Goal: Navigation & Orientation: Find specific page/section

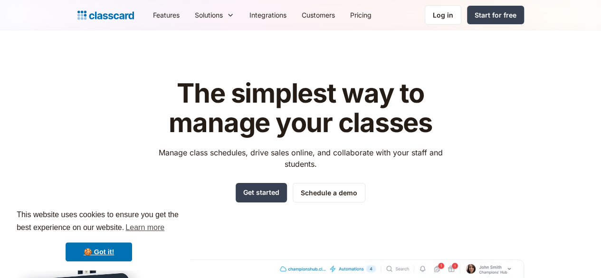
click at [519, 119] on div "The simplest way to manage your classes Manage class schedules, drive sales onl…" at bounding box center [300, 257] width 446 height 387
click at [150, 118] on h1 "The simplest way to manage your classes" at bounding box center [301, 108] width 302 height 58
click at [453, 15] on div "Log in" at bounding box center [443, 15] width 20 height 10
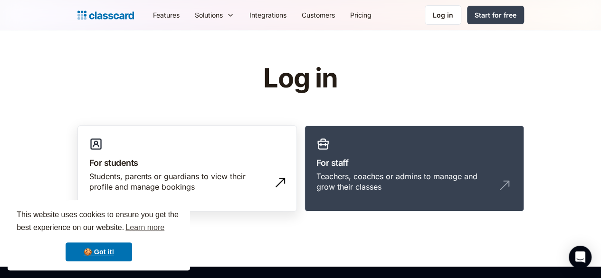
click at [125, 174] on div "Students, parents or guardians to view their profile and manage bookings" at bounding box center [177, 181] width 177 height 21
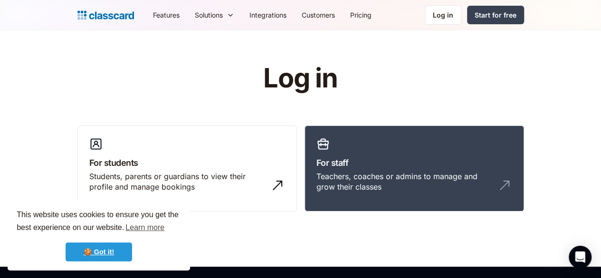
click at [101, 251] on link "🍪 Got it!" at bounding box center [99, 251] width 66 height 19
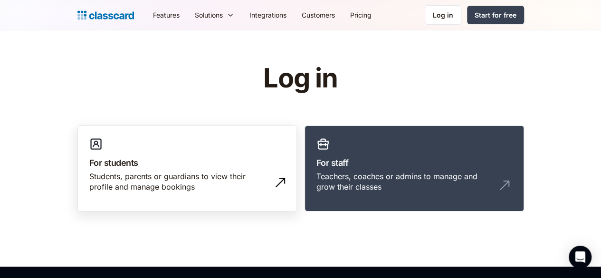
click at [179, 179] on div "Students, parents or guardians to view their profile and manage bookings" at bounding box center [177, 181] width 177 height 21
click at [277, 181] on img at bounding box center [280, 182] width 15 height 15
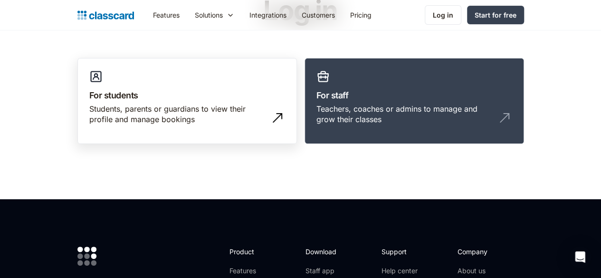
scroll to position [65, 0]
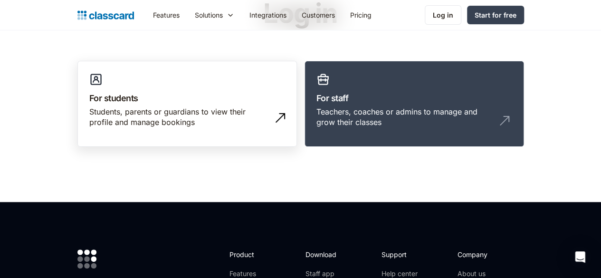
click at [276, 116] on img at bounding box center [280, 117] width 15 height 15
